Goal: Task Accomplishment & Management: Complete application form

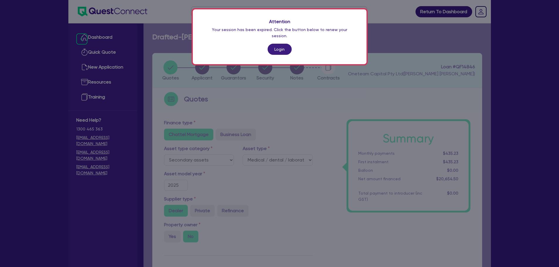
select select "SECONDARY_ASSETS"
select select "MEDICAL_DENTAL_LABORATORY_EQUIPMENT"
click at [283, 47] on link "Login" at bounding box center [279, 49] width 24 height 11
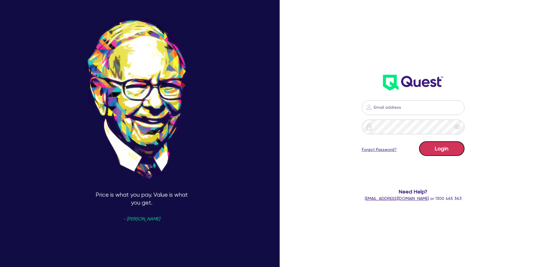
click at [441, 148] on button "Login" at bounding box center [441, 148] width 45 height 15
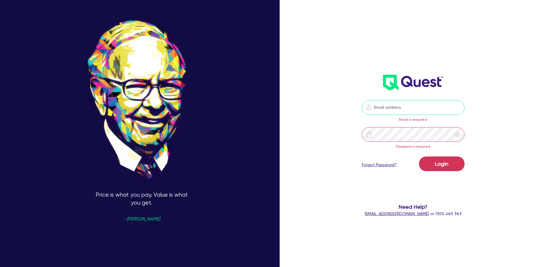
click at [400, 108] on input "email" at bounding box center [413, 107] width 103 height 15
type input "rob.matheson@quest.finance"
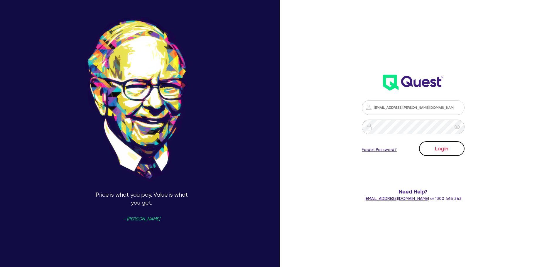
click at [439, 147] on button "Login" at bounding box center [441, 148] width 45 height 15
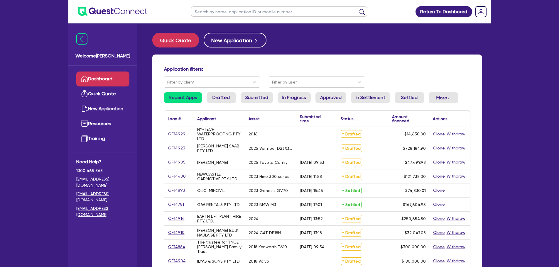
click at [242, 13] on input "text" at bounding box center [279, 11] width 176 height 10
type input "makhdoom"
click at [357, 9] on button "submit" at bounding box center [361, 13] width 9 height 8
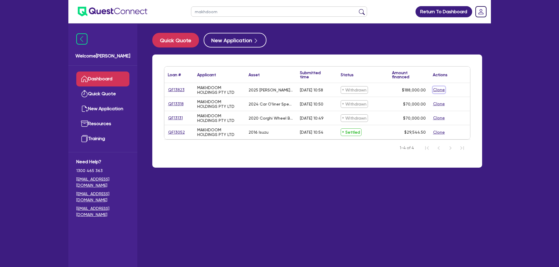
click at [436, 87] on button "Clone" at bounding box center [438, 89] width 12 height 7
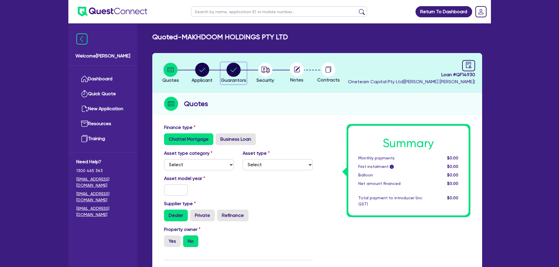
click at [237, 75] on circle "button" at bounding box center [233, 70] width 14 height 14
select select "MR"
select select "NSW"
select select "MARRIED"
select select "PROPERTY"
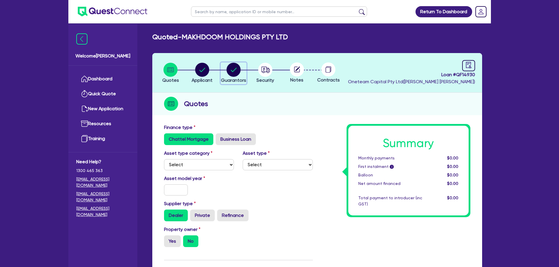
select select "CASH"
select select "TRUCK"
select select "VEHICLE"
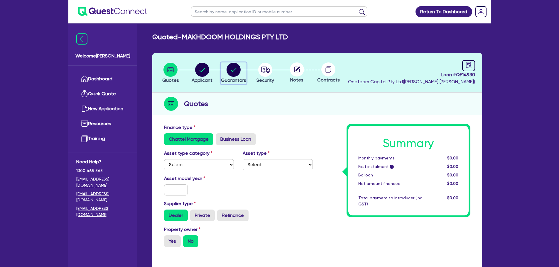
select select "TRUCK_LOAN"
select select "VEHICLE_LOAN"
select select "MORTGAGE"
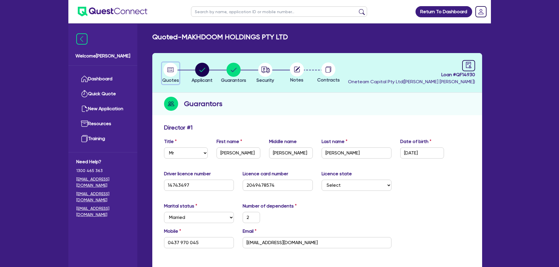
click at [172, 73] on circle "button" at bounding box center [170, 70] width 14 height 14
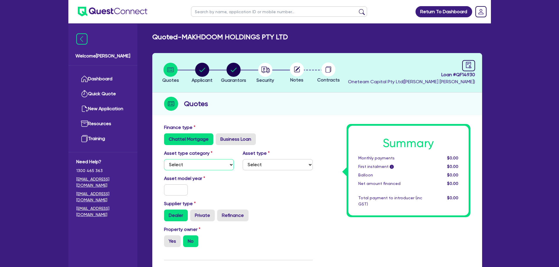
click at [216, 168] on select "Select Cars and light trucks Primary assets Secondary assets Tertiary assets" at bounding box center [199, 164] width 70 height 11
select select "PRIMARY_ASSETS"
click at [164, 159] on select "Select Cars and light trucks Primary assets Secondary assets Tertiary assets" at bounding box center [199, 164] width 70 height 11
click at [262, 161] on select "Select Heavy trucks over 4.5 tonne Trailers Bus and coaches Yellow goods and ex…" at bounding box center [277, 164] width 70 height 11
click at [242, 159] on select "Select Heavy trucks over 4.5 tonne Trailers Bus and coaches Yellow goods and ex…" at bounding box center [277, 164] width 70 height 11
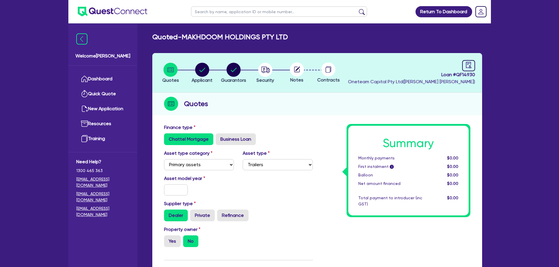
drag, startPoint x: 264, startPoint y: 172, endPoint x: 264, endPoint y: 168, distance: 3.8
click at [264, 169] on div "Asset type category Select Cars and light trucks Primary assets Secondary asset…" at bounding box center [238, 162] width 157 height 25
click at [264, 167] on select "Select Heavy trucks over 4.5 tonne Trailers Bus and coaches Yellow goods and ex…" at bounding box center [277, 164] width 70 height 11
select select "HEAVY_TRUCKS"
click at [242, 159] on select "Select Heavy trucks over 4.5 tonne Trailers Bus and coaches Yellow goods and ex…" at bounding box center [277, 164] width 70 height 11
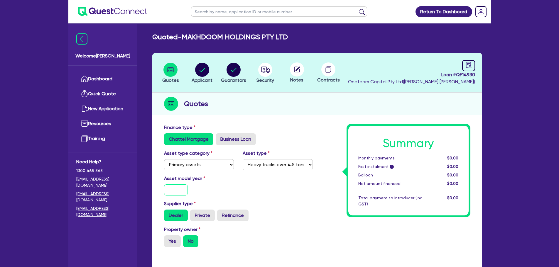
click at [174, 186] on input "text" at bounding box center [176, 189] width 24 height 11
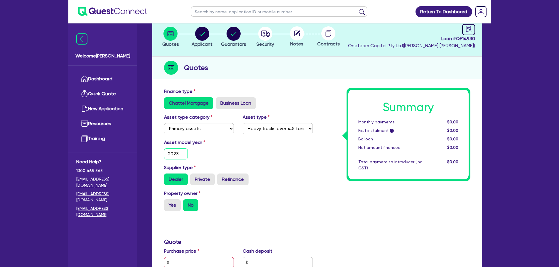
scroll to position [59, 0]
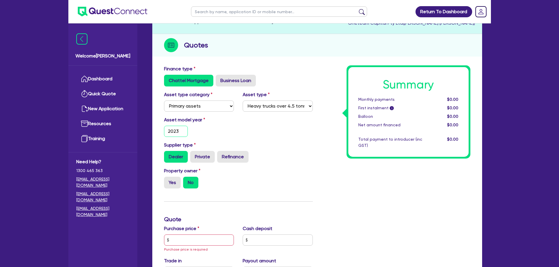
type input "2023"
click at [201, 166] on div "Supplier type Dealer Private Refinance" at bounding box center [238, 155] width 157 height 26
click at [206, 158] on label "Private" at bounding box center [202, 157] width 25 height 12
click at [194, 155] on input "Private" at bounding box center [192, 153] width 4 height 4
radio input "true"
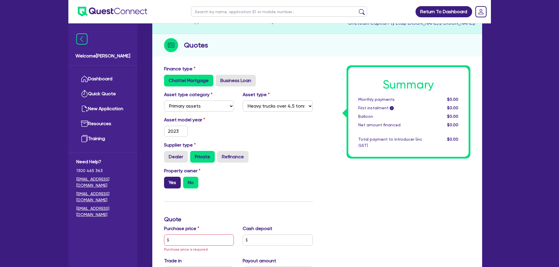
click at [166, 185] on label "Yes" at bounding box center [172, 183] width 17 height 12
click at [166, 181] on input "Yes" at bounding box center [166, 179] width 4 height 4
radio input "true"
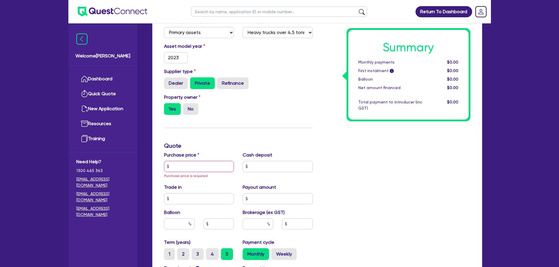
scroll to position [176, 0]
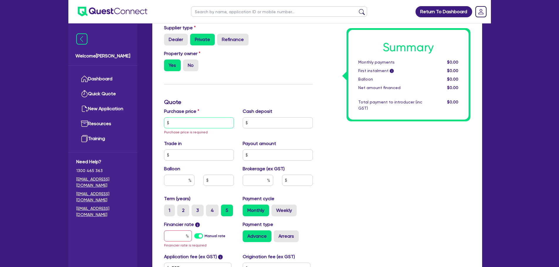
click at [190, 124] on input "text" at bounding box center [199, 122] width 70 height 11
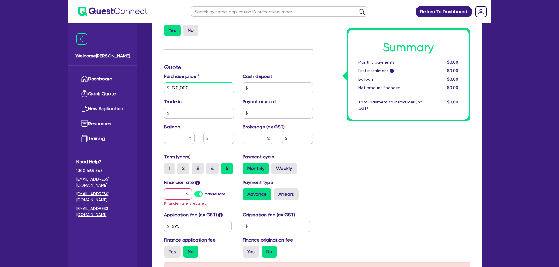
scroll to position [264, 0]
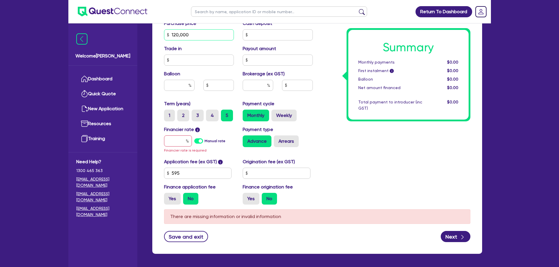
type input "120,000"
click at [177, 141] on input "text" at bounding box center [178, 140] width 28 height 11
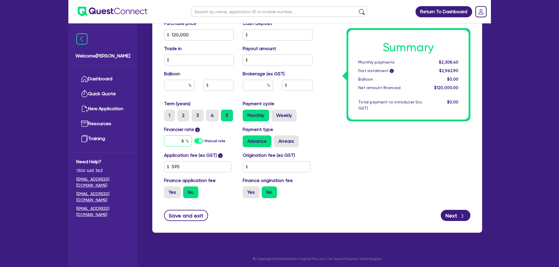
type input "6"
click at [252, 80] on input "text" at bounding box center [257, 85] width 30 height 11
type input "2"
type input "2,400"
type input "2"
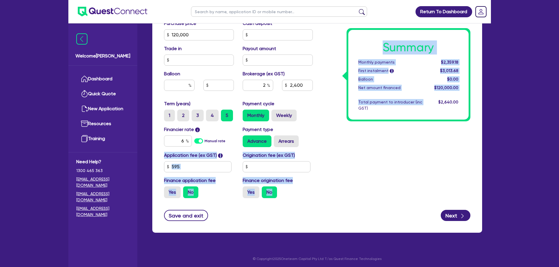
click at [317, 144] on div "Finance type Chattel Mortgage Business Loan Asset type category Select Cars and…" at bounding box center [317, 31] width 315 height 343
click at [351, 136] on div "Summary Monthly payments $2,359.18 First instalment i $3,013.68 Balloon $0.00 N…" at bounding box center [395, 31] width 157 height 343
click at [349, 137] on div "Summary Monthly payments $2,359.18 First instalment i $3,013.68 Balloon $0.00 N…" at bounding box center [395, 31] width 157 height 343
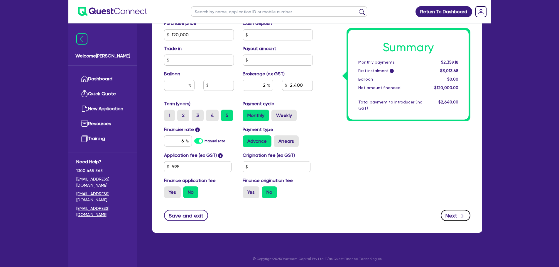
click at [447, 213] on button "Next" at bounding box center [455, 215] width 30 height 11
type input "2,400"
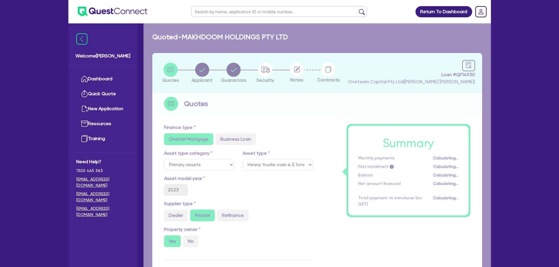
select select "COMPANY"
select select "RETAIL_WHOLESALE_TRADE"
select select "MOTOR_VEHICLES"
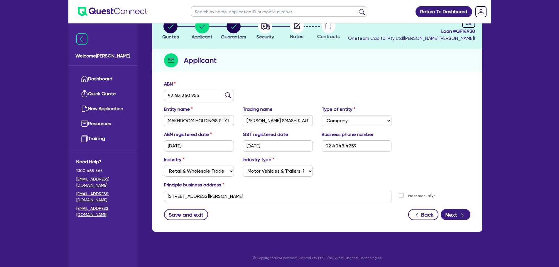
scroll to position [44, 0]
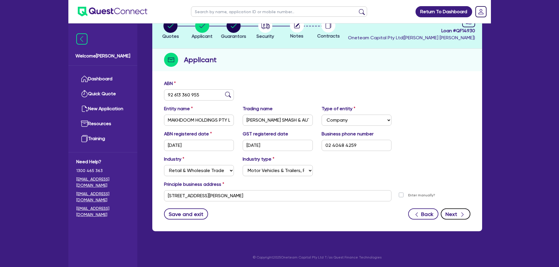
click at [454, 214] on button "Next" at bounding box center [455, 213] width 30 height 11
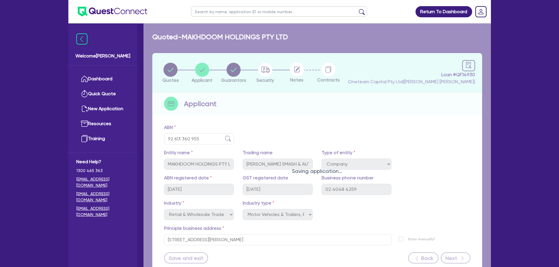
select select "MR"
select select "NSW"
select select "MARRIED"
select select "PROPERTY"
select select "CASH"
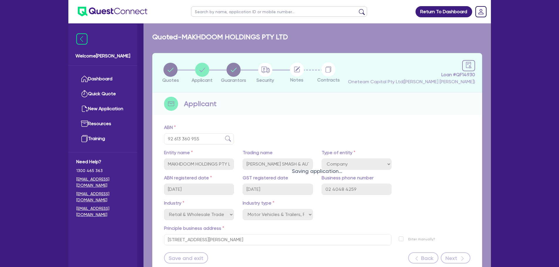
select select "TRUCK"
select select "VEHICLE"
select select "TRUCK_LOAN"
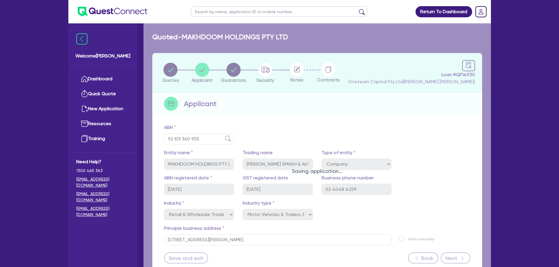
select select "VEHICLE_LOAN"
select select "MORTGAGE"
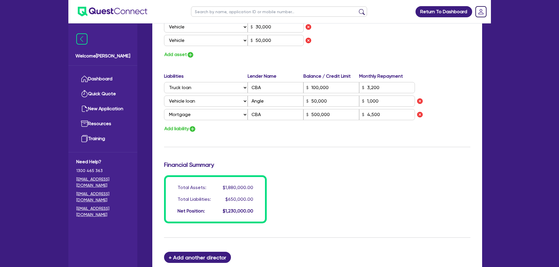
scroll to position [512, 0]
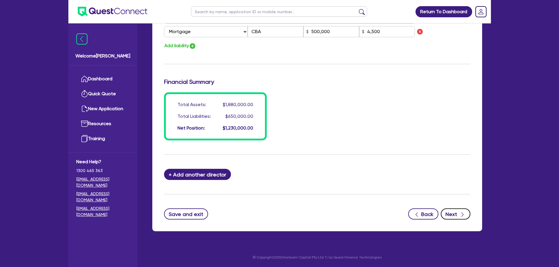
click at [463, 212] on icon "button" at bounding box center [462, 215] width 6 height 6
select select "PRIMARY_ASSETS"
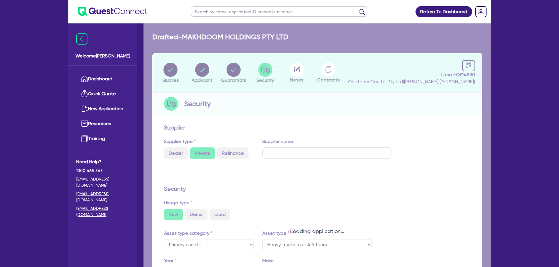
select select "HEAVY_TRUCKS"
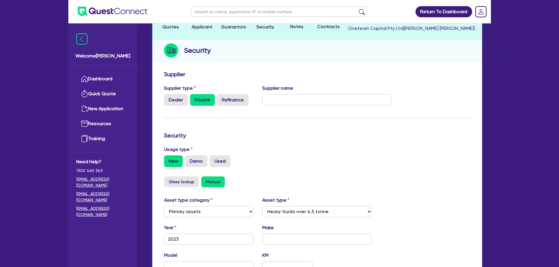
scroll to position [147, 0]
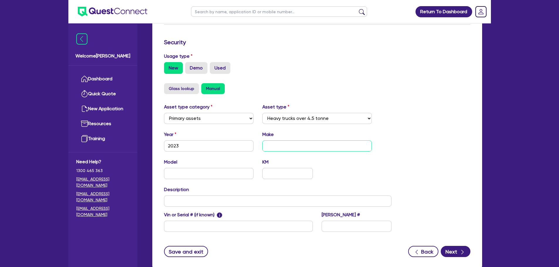
click at [316, 150] on input "text" at bounding box center [316, 145] width 109 height 11
type input "Hino"
type input "300 series"
click at [454, 247] on button "Next" at bounding box center [455, 251] width 30 height 11
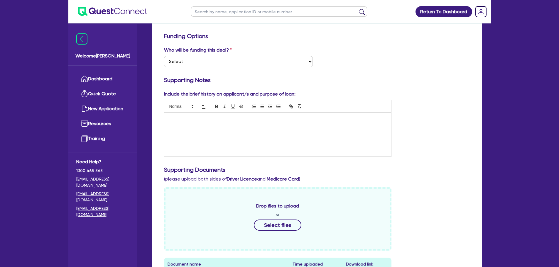
scroll to position [117, 0]
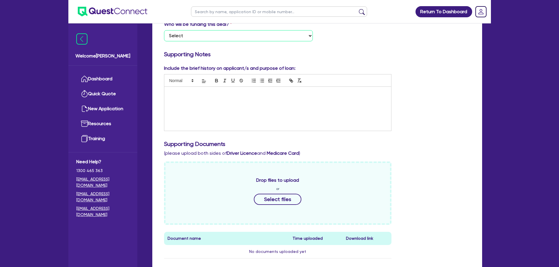
click at [248, 31] on select "Select I want Quest to fund 100% I will fund 100% I will co-fund with Quest Oth…" at bounding box center [238, 35] width 149 height 11
select select "Other"
click at [164, 30] on select "Select I want Quest to fund 100% I will fund 100% I will co-fund with Quest Oth…" at bounding box center [238, 35] width 149 height 11
click at [252, 104] on div at bounding box center [277, 109] width 227 height 44
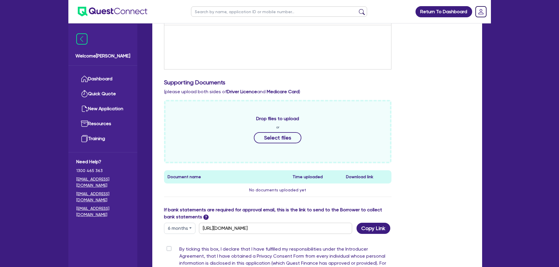
scroll to position [261, 0]
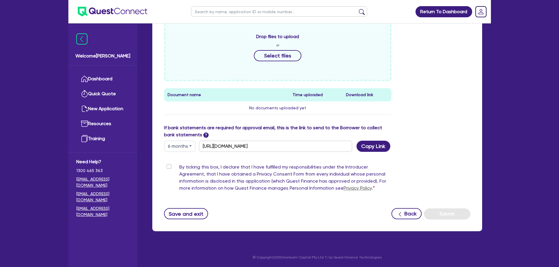
click at [166, 167] on div "By ticking this box, I declare that I have fulfilled my responsibilities under …" at bounding box center [278, 179] width 228 height 30
click at [179, 167] on label "By ticking this box, I declare that I have fulfilled my responsibilities under …" at bounding box center [285, 179] width 212 height 30
click at [168, 167] on input "By ticking this box, I declare that I have fulfilled my responsibilities under …" at bounding box center [166, 167] width 5 height 6
checkbox input "true"
click at [444, 213] on button "Submit" at bounding box center [447, 213] width 46 height 11
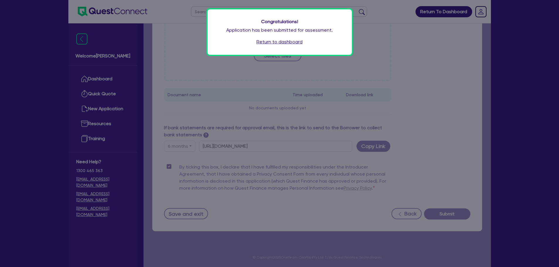
click at [281, 43] on link "Return to dashboard" at bounding box center [279, 41] width 46 height 7
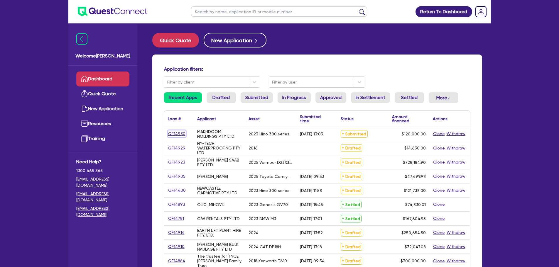
click at [179, 137] on link "QF14930" at bounding box center [177, 133] width 18 height 7
select select "PRIMARY_ASSETS"
select select "HEAVY_TRUCKS"
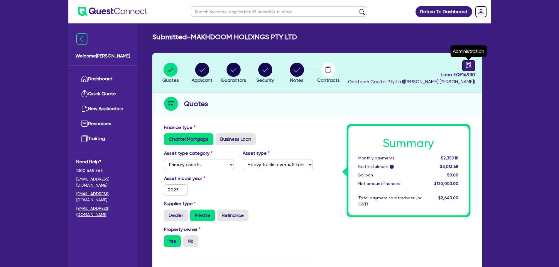
click at [467, 65] on icon "audit" at bounding box center [467, 65] width 5 height 6
select select "SUBMITTED_NEW"
select select "Other"
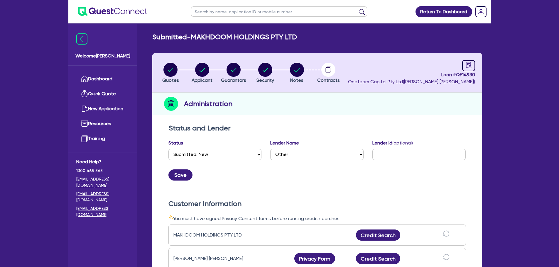
scroll to position [88, 0]
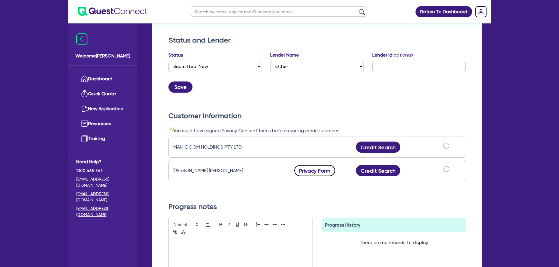
click at [318, 172] on button "Privacy Form" at bounding box center [314, 170] width 41 height 11
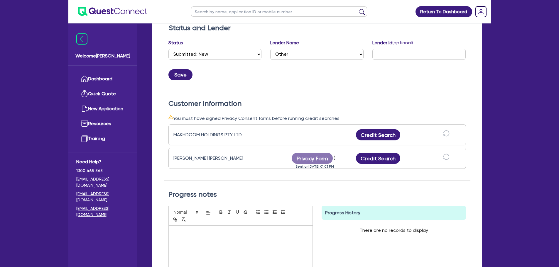
scroll to position [0, 0]
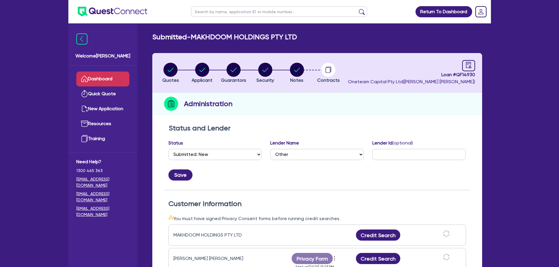
click at [110, 76] on link "Dashboard" at bounding box center [102, 79] width 53 height 15
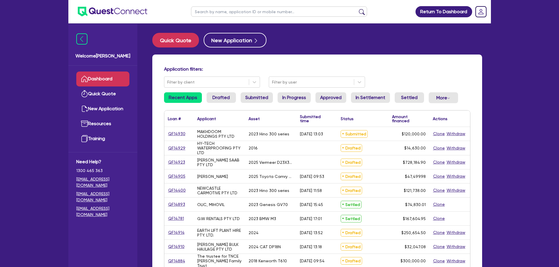
click at [254, 12] on input "text" at bounding box center [279, 11] width 176 height 10
type input "[GEOGRAPHIC_DATA]"
click at [357, 9] on button "submit" at bounding box center [361, 13] width 9 height 8
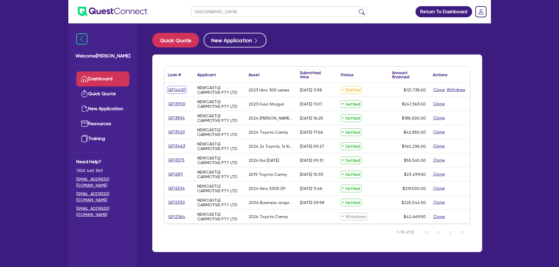
click at [170, 91] on link "QF14400" at bounding box center [177, 89] width 18 height 7
select select "PRIMARY_ASSETS"
select select "HEAVY_TRUCKS"
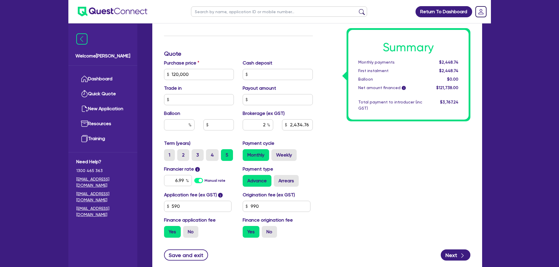
scroll to position [235, 0]
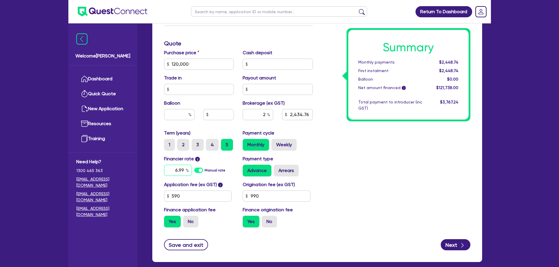
drag, startPoint x: 183, startPoint y: 171, endPoint x: 171, endPoint y: 169, distance: 12.7
click at [173, 170] on input "6.99" at bounding box center [178, 170] width 28 height 11
type input "7.49"
type input "120,000"
type input "2,434.76"
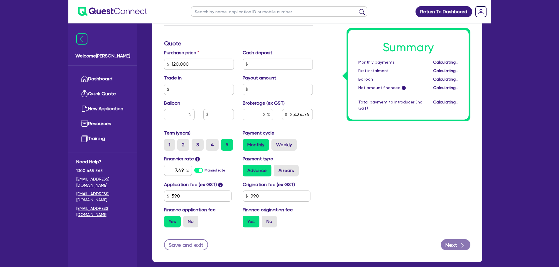
click at [343, 149] on div "Summary Monthly payments Calculating... First instalment Calculating... Balloon…" at bounding box center [395, 60] width 157 height 343
type input "120,000"
type input "2,434.76"
drag, startPoint x: 185, startPoint y: 172, endPoint x: 169, endPoint y: 172, distance: 15.8
click at [169, 172] on input "7.49" at bounding box center [178, 170] width 28 height 11
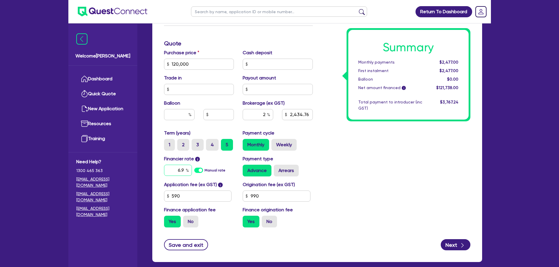
type input "6.9"
type input "120,000"
type input "2,434.76"
click at [344, 160] on div "Summary Monthly payments $2,477.00 First instalment $2,477.00 Balloon $0.00 Net…" at bounding box center [395, 60] width 157 height 343
type input "120,000"
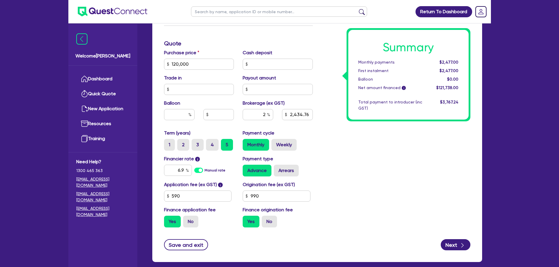
type input "2,434.76"
click at [265, 115] on input "2" at bounding box center [257, 114] width 30 height 11
type input "120,000"
type input "2,434.76"
type input "120,000"
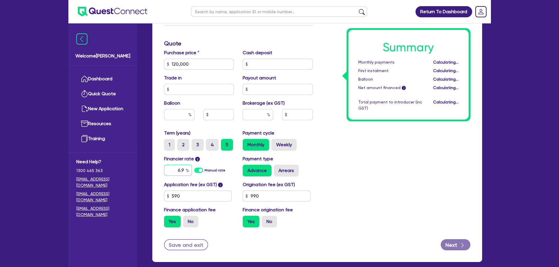
drag, startPoint x: 181, startPoint y: 171, endPoint x: 168, endPoint y: 171, distance: 13.5
click at [168, 171] on input "6.9" at bounding box center [178, 170] width 28 height 11
click at [184, 171] on input "6.9" at bounding box center [178, 170] width 28 height 11
drag, startPoint x: 184, startPoint y: 171, endPoint x: 171, endPoint y: 170, distance: 13.5
click at [171, 170] on input "6.9" at bounding box center [178, 170] width 28 height 11
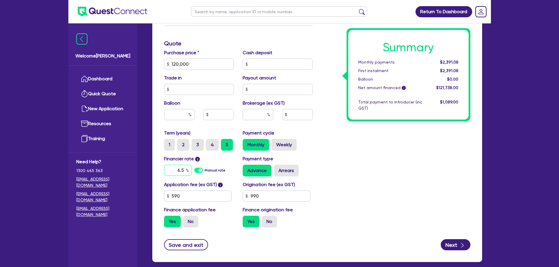
type input "6.5"
click at [356, 153] on div "Summary Monthly payments Calculating... First instalment Calculating... Balloon…" at bounding box center [395, 60] width 157 height 343
type input "120,000"
click at [255, 115] on input "text" at bounding box center [257, 114] width 30 height 11
type input "2"
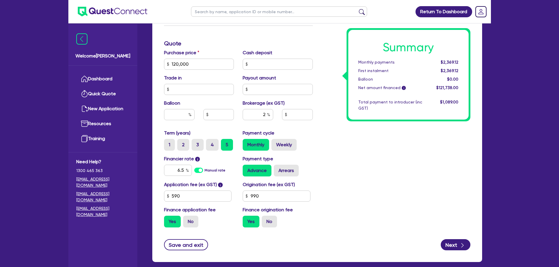
click at [354, 155] on div "Summary Monthly payments $2,369.12 First instalment $2,369.12 Balloon $0.00 Net…" at bounding box center [395, 60] width 157 height 343
type input "120,000"
type input "2,434.76"
click at [265, 115] on input "2" at bounding box center [257, 114] width 30 height 11
click at [260, 116] on input "2" at bounding box center [257, 114] width 30 height 11
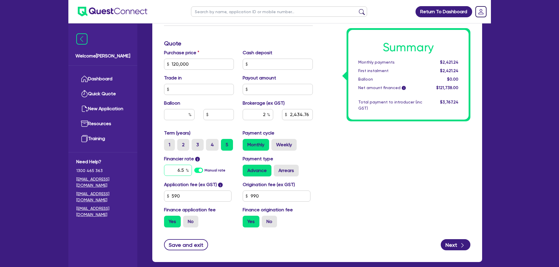
type input "120,000"
type input "2,434.76"
type input "120,000"
type input "2,434.76"
click at [181, 169] on input "6.5" at bounding box center [178, 170] width 28 height 11
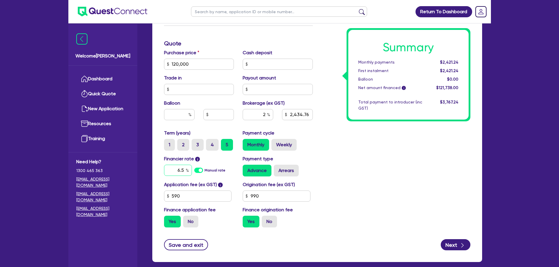
click at [185, 172] on input "6.5" at bounding box center [178, 170] width 28 height 11
click at [184, 171] on input "6.5" at bounding box center [178, 170] width 28 height 11
type input "6.2"
type input "120,000"
type input "2,434.76"
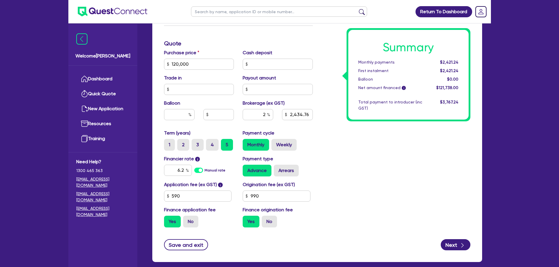
click at [349, 141] on div "Summary Monthly payments $2,421.24 First instalment $2,421.24 Balloon $0.00 Net…" at bounding box center [395, 60] width 157 height 343
type input "120,000"
type input "2,434.76"
click at [266, 109] on input "2" at bounding box center [257, 114] width 30 height 11
type input "1"
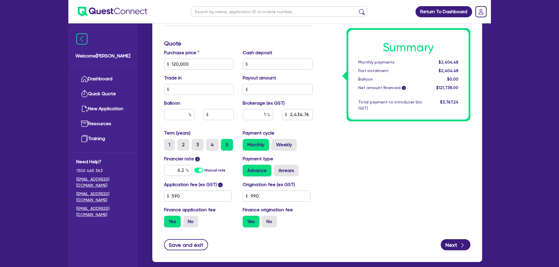
type input "120,000"
type input "2,434.76"
click at [375, 164] on div "Summary Monthly payments $2,404.48 First instalment $2,404.48 Balloon $0.00 Net…" at bounding box center [395, 60] width 157 height 343
type input "120,000"
type input "1,217.38"
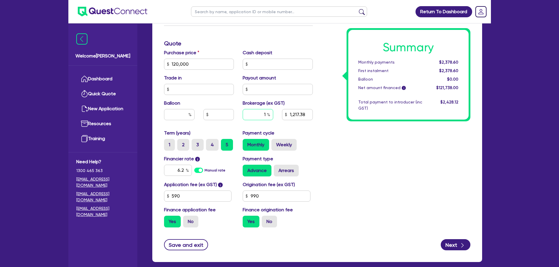
click at [256, 117] on input "1" at bounding box center [257, 114] width 30 height 11
drag, startPoint x: 261, startPoint y: 116, endPoint x: 299, endPoint y: 113, distance: 37.7
click at [263, 115] on input "1" at bounding box center [257, 114] width 30 height 11
type input "120,000"
type input "1,217.38"
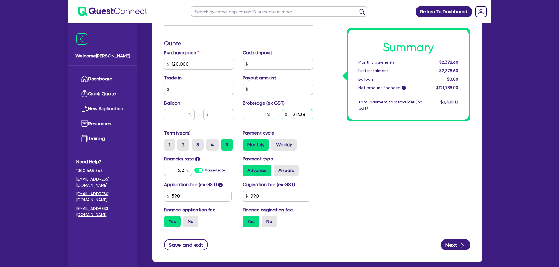
type input "120,000"
type input "1,217.38"
drag, startPoint x: 306, startPoint y: 113, endPoint x: 259, endPoint y: 118, distance: 47.2
click at [259, 118] on div "1 1,217.38" at bounding box center [277, 117] width 79 height 16
drag, startPoint x: 303, startPoint y: 123, endPoint x: 308, endPoint y: 133, distance: 11.1
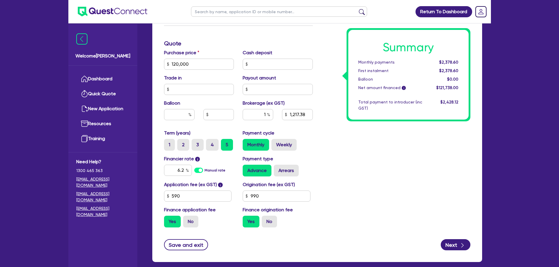
click at [303, 125] on div "Purchase price 120,000 Cash deposit Trade in Payout amount Balloon Brokerage (e…" at bounding box center [238, 89] width 157 height 80
drag, startPoint x: 197, startPoint y: 60, endPoint x: 170, endPoint y: 60, distance: 27.0
click at [170, 60] on input "120,000" at bounding box center [199, 64] width 70 height 11
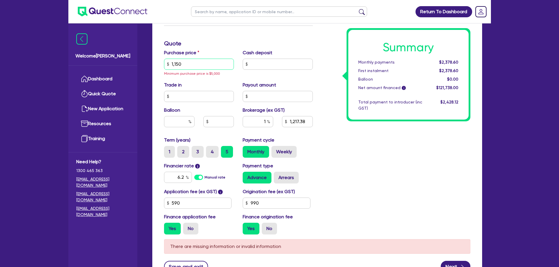
type input "11,500"
type input "1,217.38"
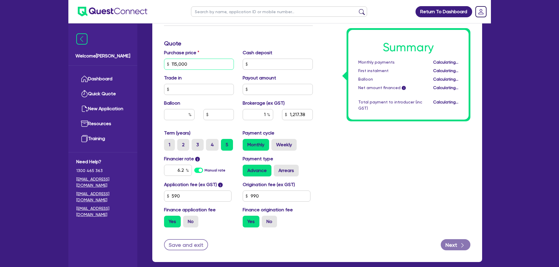
type input "11,500"
type input "132.38"
type input "115,000"
drag, startPoint x: 342, startPoint y: 125, endPoint x: 342, endPoint y: 121, distance: 4.1
click at [342, 121] on div "Summary Monthly payments Calculating... First instalment Calculating... Balloon…" at bounding box center [395, 60] width 157 height 343
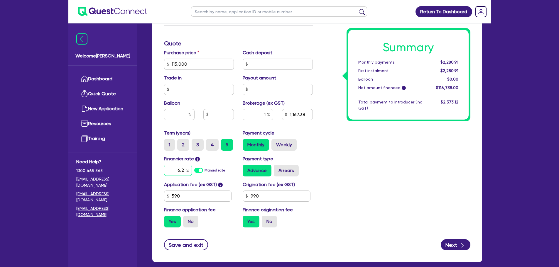
drag, startPoint x: 185, startPoint y: 170, endPoint x: 174, endPoint y: 169, distance: 11.2
click at [174, 169] on input "6.2" at bounding box center [178, 170] width 28 height 11
click at [266, 116] on input "1" at bounding box center [257, 114] width 30 height 11
type input "1,167.38"
type input "2"
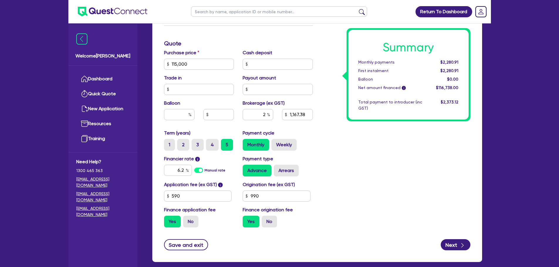
click at [366, 145] on div "Summary Monthly payments $2,280.91 First instalment $2,280.91 Balloon $0.00 Net…" at bounding box center [395, 60] width 157 height 343
click at [263, 113] on input "2" at bounding box center [257, 114] width 30 height 11
type input "2,334.76"
drag, startPoint x: 184, startPoint y: 169, endPoint x: 164, endPoint y: 173, distance: 20.5
click at [166, 173] on input "6.2" at bounding box center [178, 170] width 28 height 11
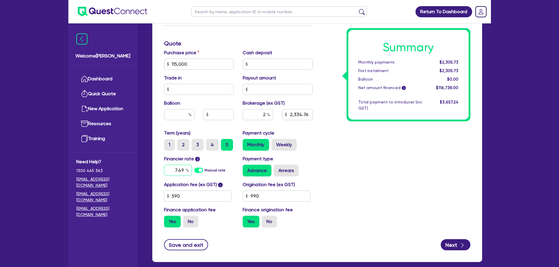
type input "7.49"
click at [337, 128] on div "Summary Monthly payments $2,305.73 First instalment $2,305.73 Balloon $0.00 Net…" at bounding box center [395, 60] width 157 height 343
type input "2,334.76"
click at [257, 118] on input "2" at bounding box center [257, 114] width 30 height 11
click at [306, 115] on input "2,334.76" at bounding box center [297, 114] width 30 height 11
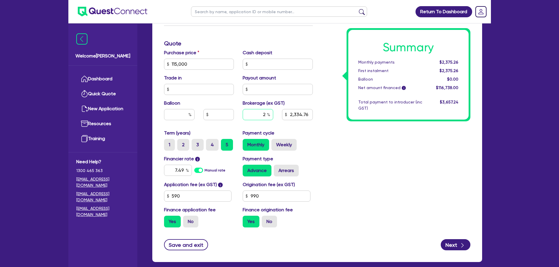
click at [262, 116] on input "2" at bounding box center [257, 114] width 30 height 11
click at [302, 113] on input "2,334.76" at bounding box center [297, 114] width 30 height 11
click at [309, 113] on input "2,334.76" at bounding box center [297, 114] width 30 height 11
click at [266, 116] on input "2" at bounding box center [257, 114] width 30 height 11
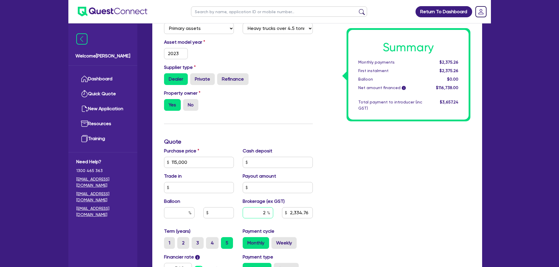
scroll to position [147, 0]
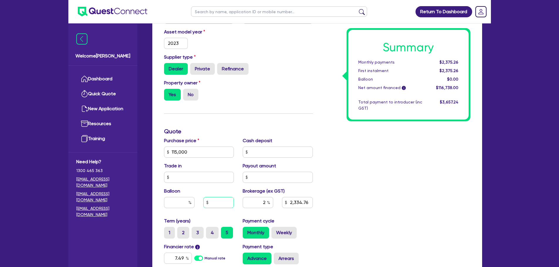
click at [216, 205] on input "text" at bounding box center [218, 202] width 30 height 11
click at [174, 204] on input "text" at bounding box center [179, 202] width 30 height 11
type input "1"
type input "2,334.76"
type input "1,150"
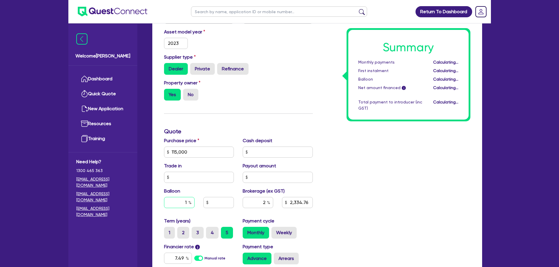
type input "2,334.76"
type input "30"
type input "1,150"
type input "2,334.76"
drag, startPoint x: 315, startPoint y: 169, endPoint x: 314, endPoint y: 164, distance: 4.1
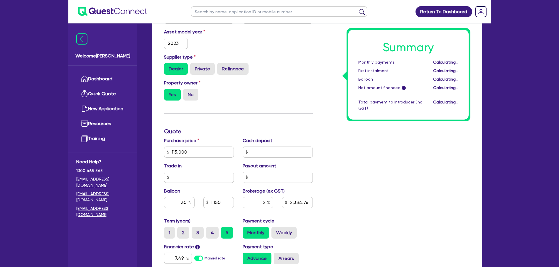
click at [316, 164] on div "Payout amount" at bounding box center [277, 172] width 79 height 21
type input "34,500"
type input "2,334.76"
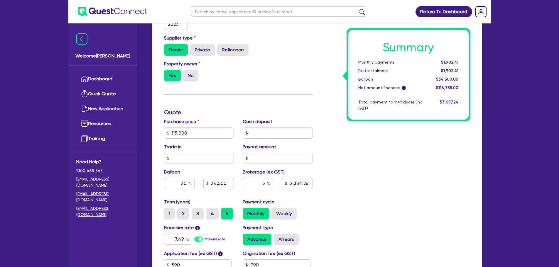
scroll to position [176, 0]
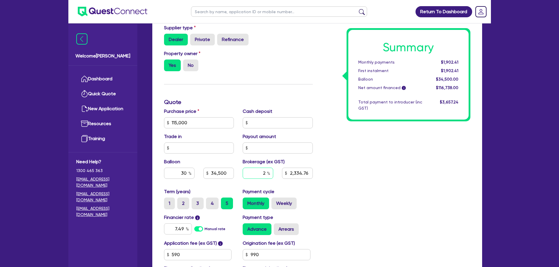
click at [254, 176] on input "2" at bounding box center [257, 173] width 30 height 11
type input "34,500"
type input "2,334.76"
click at [304, 173] on input "2,334.76" at bounding box center [297, 173] width 30 height 11
type input "34,500"
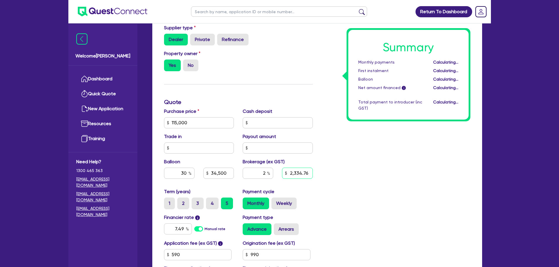
type input "2,334.76"
click at [308, 174] on input "2,334.76" at bounding box center [297, 173] width 30 height 11
click at [265, 175] on input "2" at bounding box center [257, 173] width 30 height 11
click at [306, 174] on input "2,334.76" at bounding box center [297, 173] width 30 height 11
click at [309, 175] on input "2,334.76" at bounding box center [297, 173] width 30 height 11
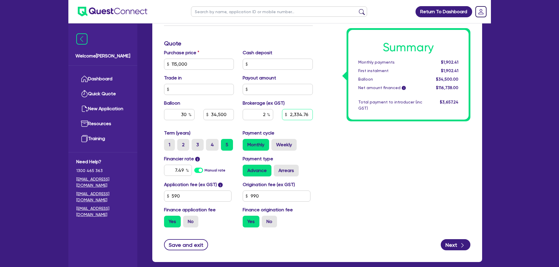
scroll to position [205, 0]
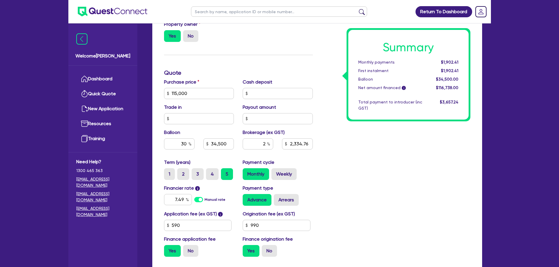
click at [323, 146] on div "Summary Monthly payments $1,902.41 First instalment $1,902.41 Balloon $34,500.0…" at bounding box center [395, 90] width 157 height 343
click at [185, 200] on input "7.49" at bounding box center [178, 199] width 28 height 11
click at [381, 174] on div "Summary Monthly payments $1,902.41 First instalment $1,902.41 Balloon $34,500.0…" at bounding box center [395, 90] width 157 height 343
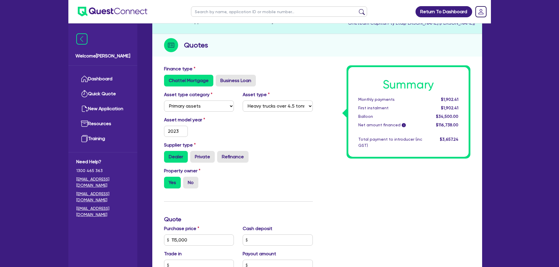
scroll to position [0, 0]
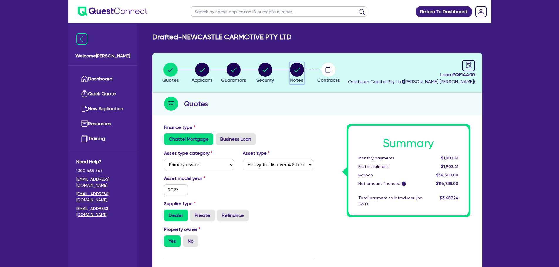
click at [302, 71] on circle "button" at bounding box center [297, 70] width 14 height 14
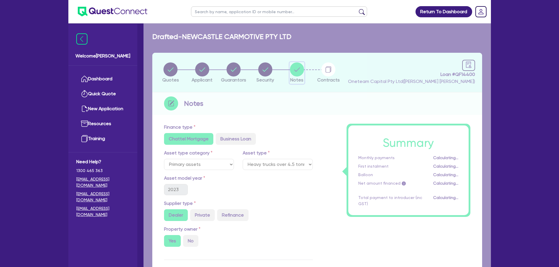
scroll to position [68, 0]
select select "Other"
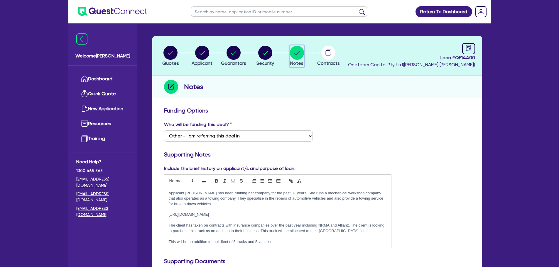
scroll to position [29, 0]
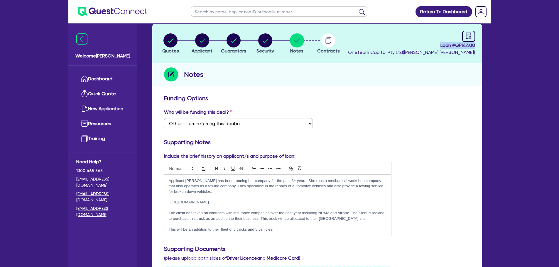
drag, startPoint x: 438, startPoint y: 46, endPoint x: 479, endPoint y: 48, distance: 40.2
click at [479, 48] on header "Quotes Applicant [GEOGRAPHIC_DATA] Security Notes Contracts Loan # QF14400 Onet…" at bounding box center [317, 44] width 330 height 40
copy span "Loan # QF14400"
